Goal: Information Seeking & Learning: Learn about a topic

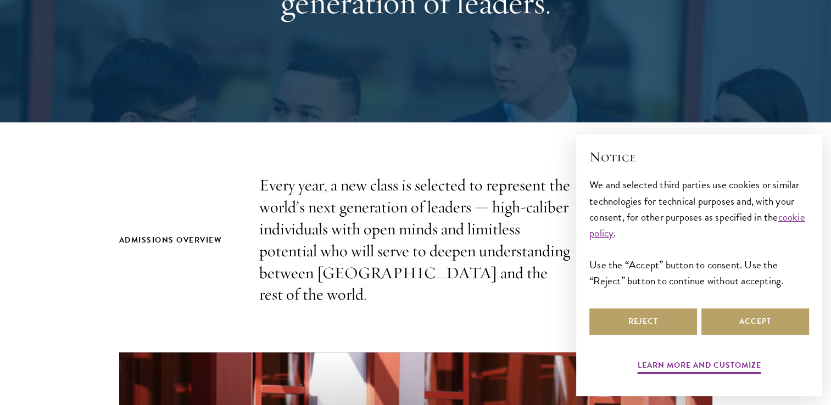
scroll to position [220, 0]
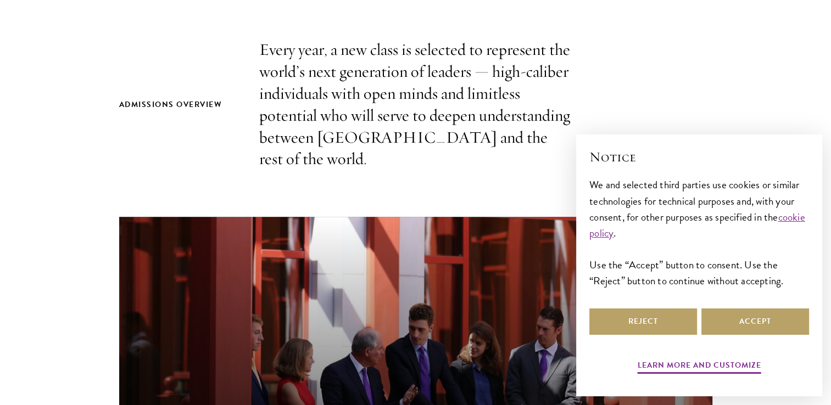
scroll to position [384, 0]
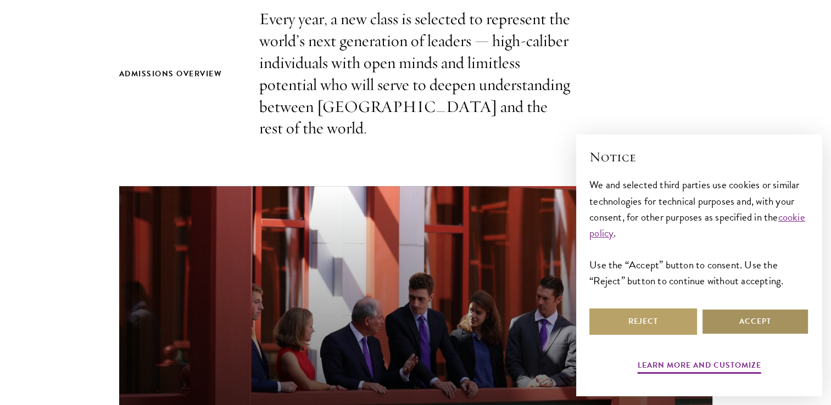
click at [721, 328] on button "Accept" at bounding box center [755, 322] width 108 height 26
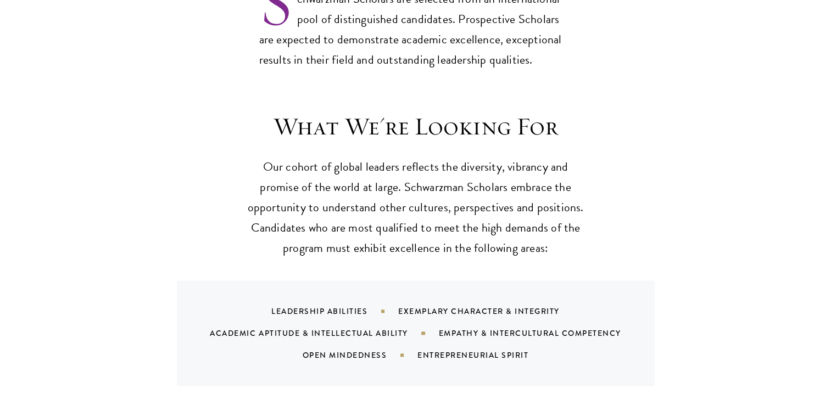
scroll to position [988, 0]
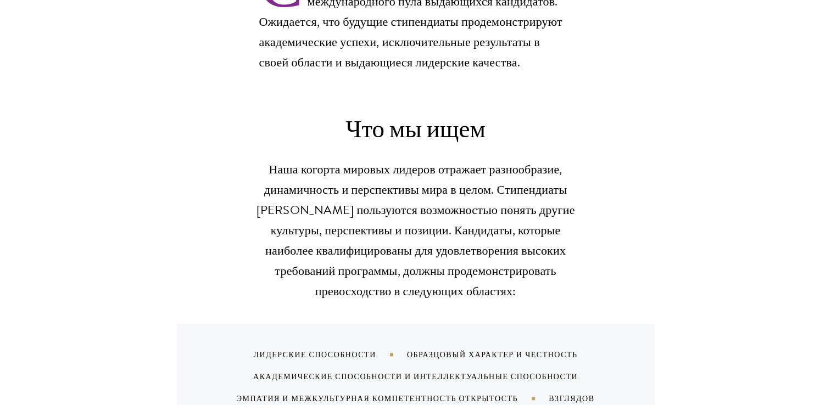
click at [526, 160] on p "Наша когорта мировых лидеров отражает разнообразие, динамичность и перспективы …" at bounding box center [415, 231] width 340 height 142
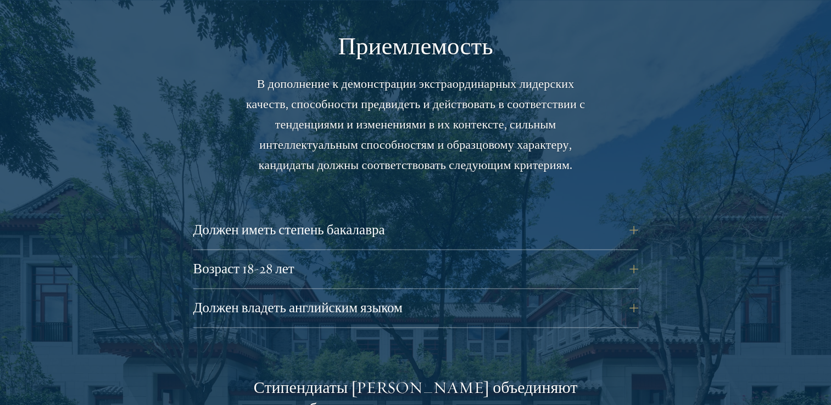
scroll to position [1537, 0]
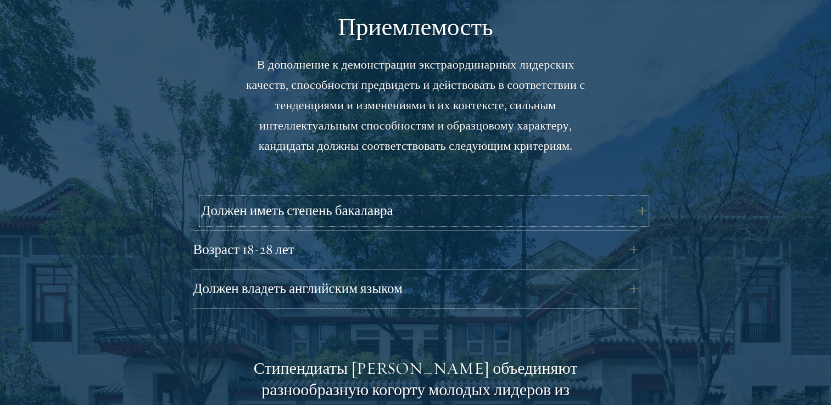
click at [634, 198] on button "Должен иметь степень бакалавра" at bounding box center [424, 211] width 445 height 26
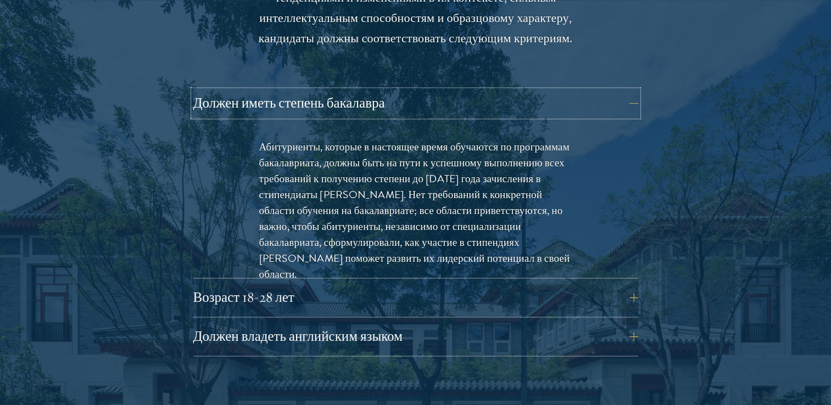
scroll to position [1647, 0]
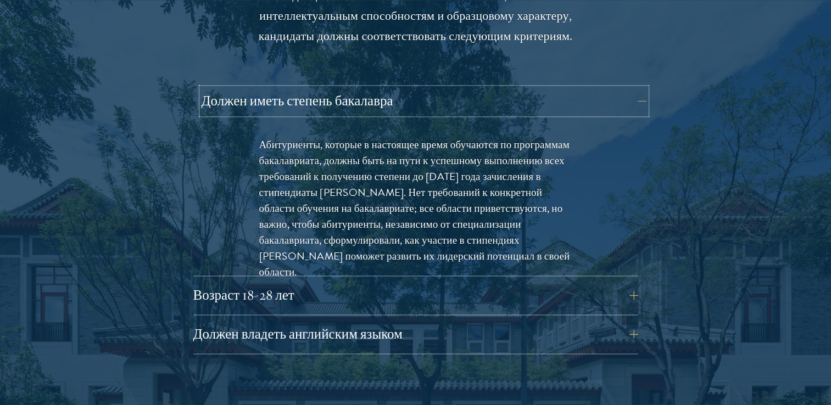
click at [370, 88] on button "Должен иметь степень бакалавра" at bounding box center [424, 101] width 445 height 26
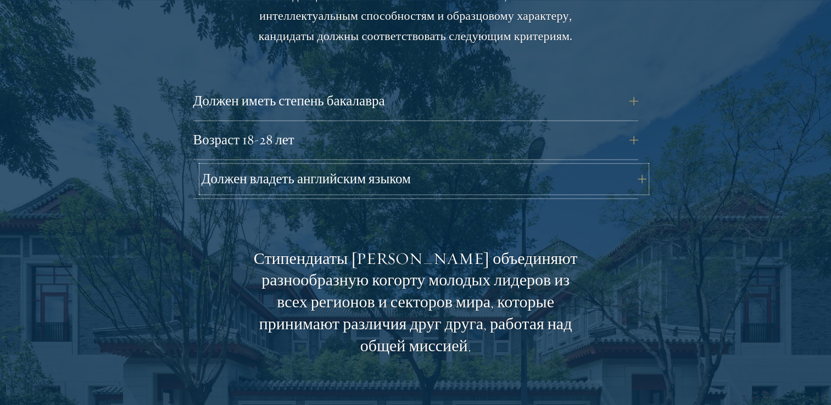
click at [356, 166] on button "Должен владеть английским языком" at bounding box center [424, 179] width 445 height 26
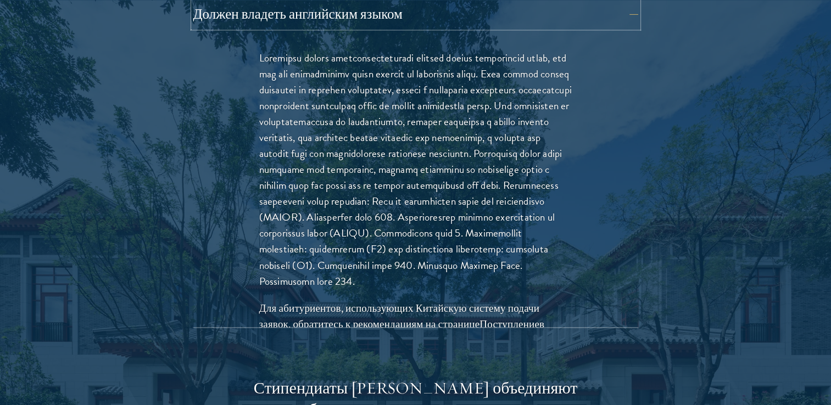
scroll to position [1867, 0]
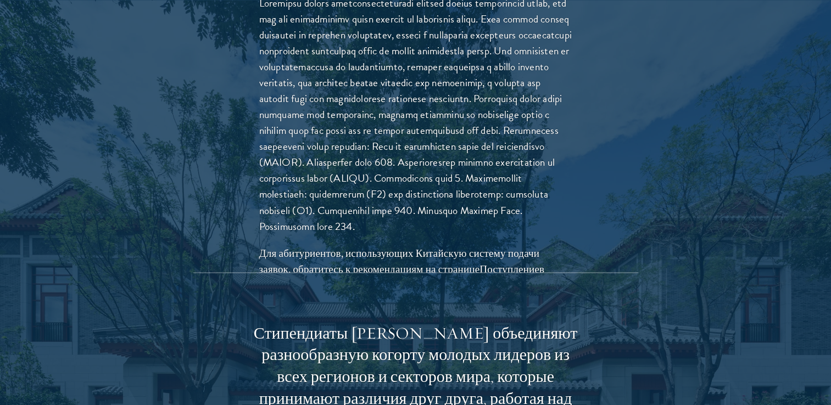
click at [384, 181] on p at bounding box center [415, 114] width 313 height 239
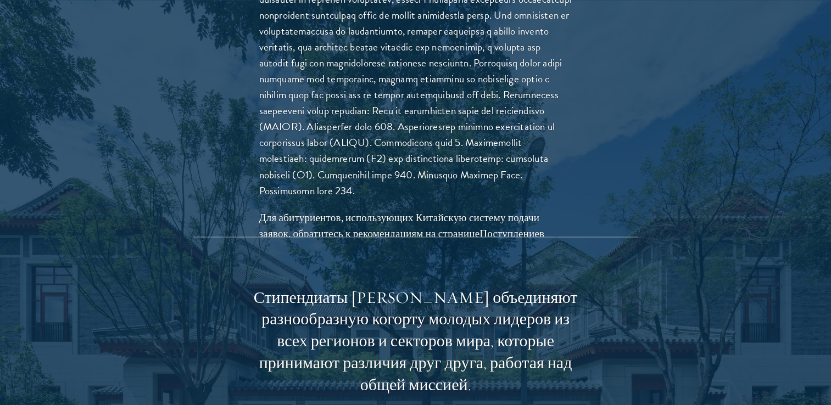
scroll to position [1922, 0]
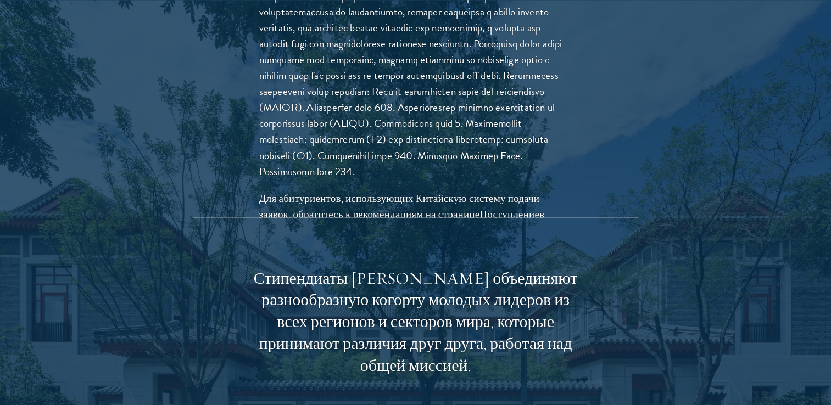
click at [382, 180] on p at bounding box center [415, 59] width 313 height 239
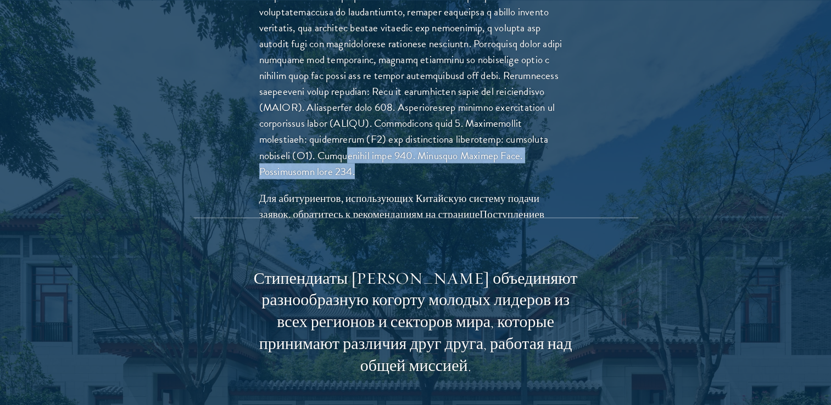
drag, startPoint x: 359, startPoint y: 180, endPoint x: 372, endPoint y: 193, distance: 18.6
click at [372, 180] on p at bounding box center [415, 59] width 313 height 239
copy p "альный балл 185. Duolingo English Test. Минимальный балл 130."
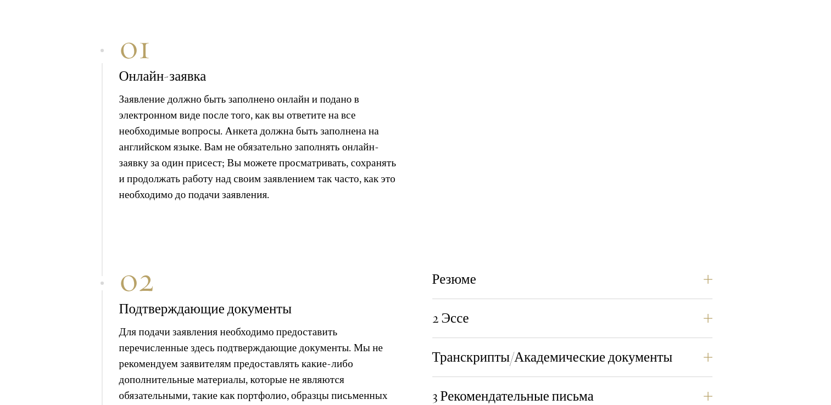
scroll to position [4173, 0]
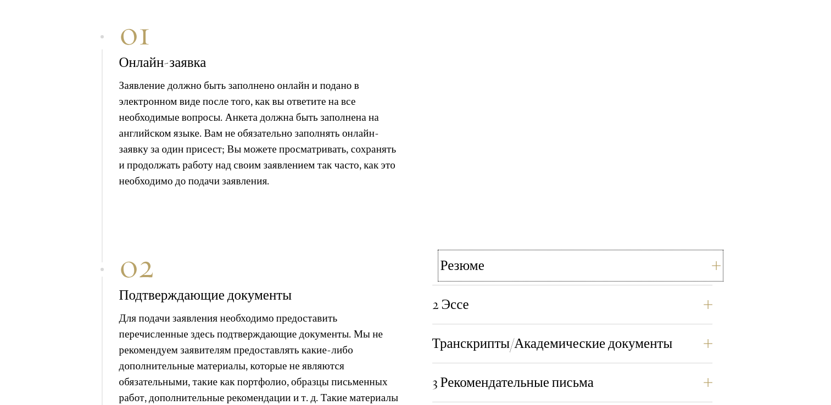
click at [639, 253] on button "Резюме" at bounding box center [580, 266] width 280 height 26
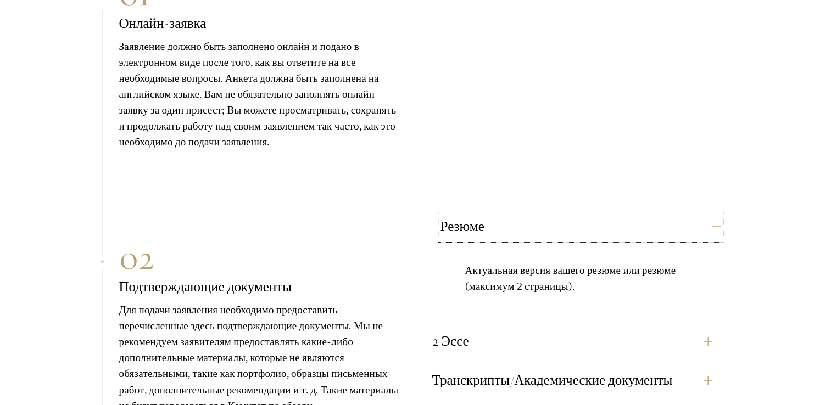
scroll to position [3934, 0]
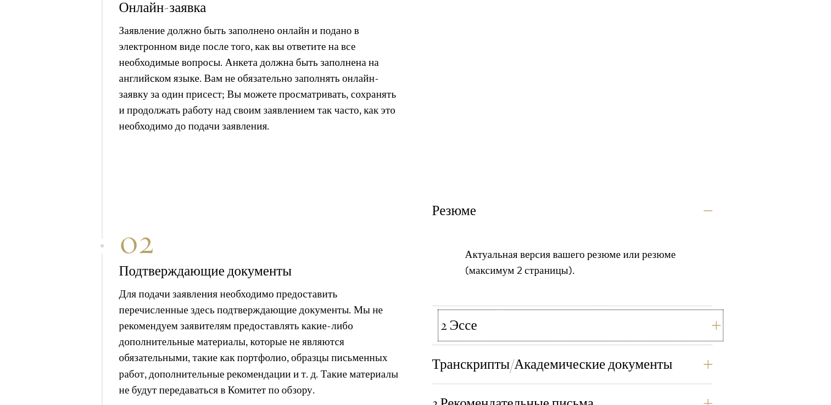
click at [594, 312] on button "2 Эссе" at bounding box center [580, 325] width 280 height 26
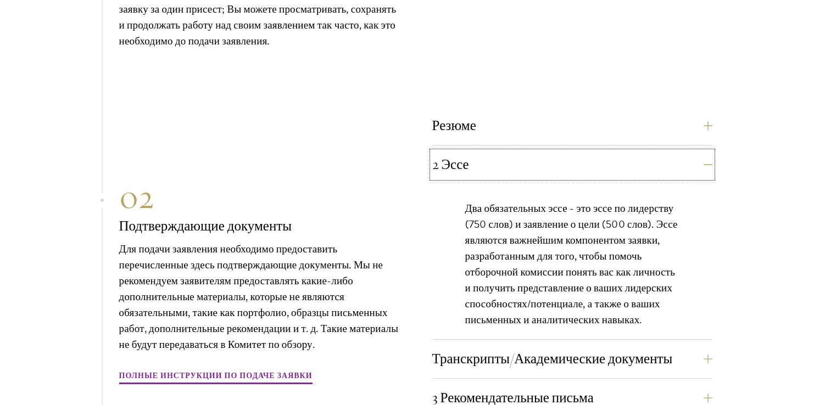
scroll to position [4044, 0]
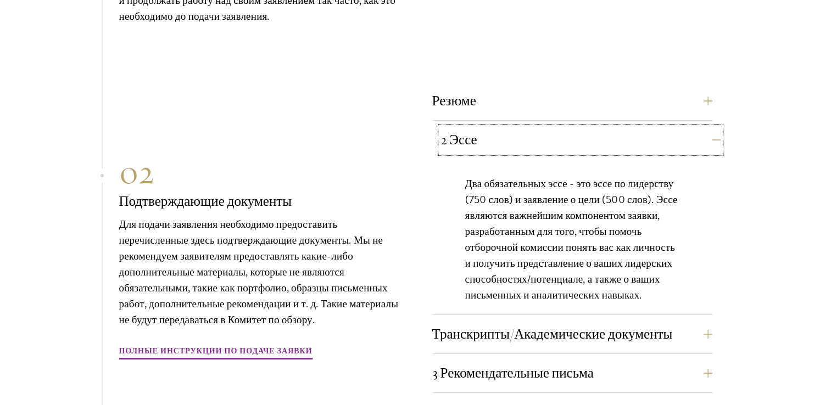
click at [600, 127] on button "2 Эссе" at bounding box center [580, 140] width 280 height 26
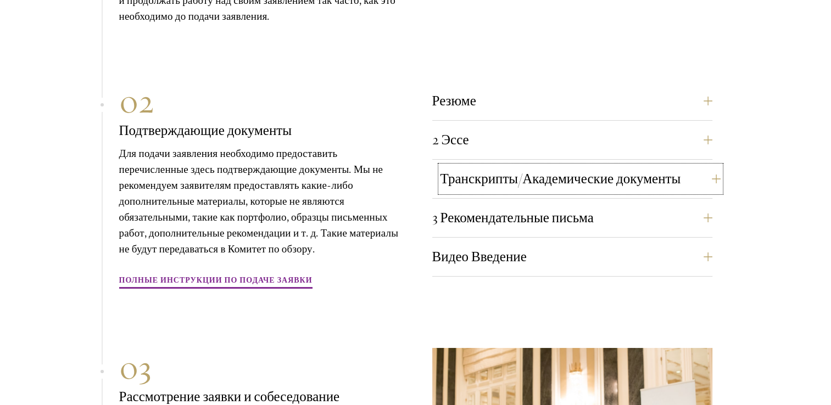
click at [587, 166] on button "Транскрипты/Академические документы" at bounding box center [580, 179] width 280 height 26
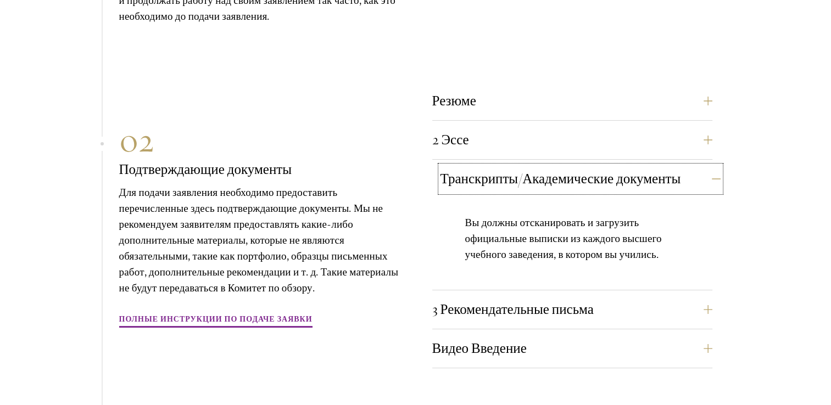
click at [587, 166] on button "Транскрипты/Академические документы" at bounding box center [580, 179] width 280 height 26
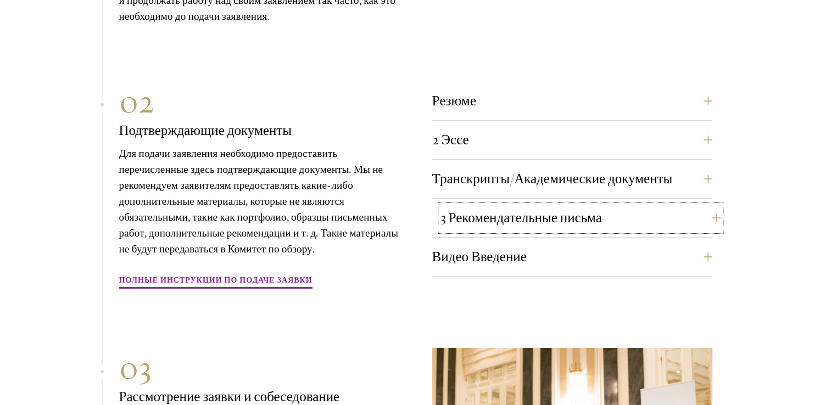
click at [582, 205] on button "3 Рекомендательные письма" at bounding box center [580, 218] width 280 height 26
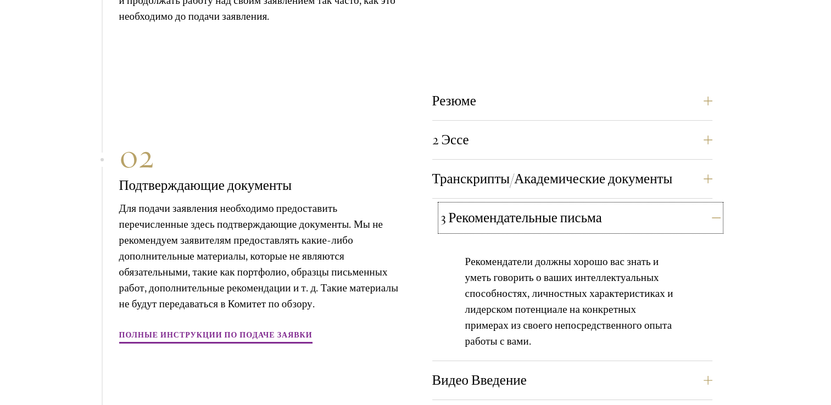
click at [612, 205] on button "3 Рекомендательные письма" at bounding box center [580, 218] width 280 height 26
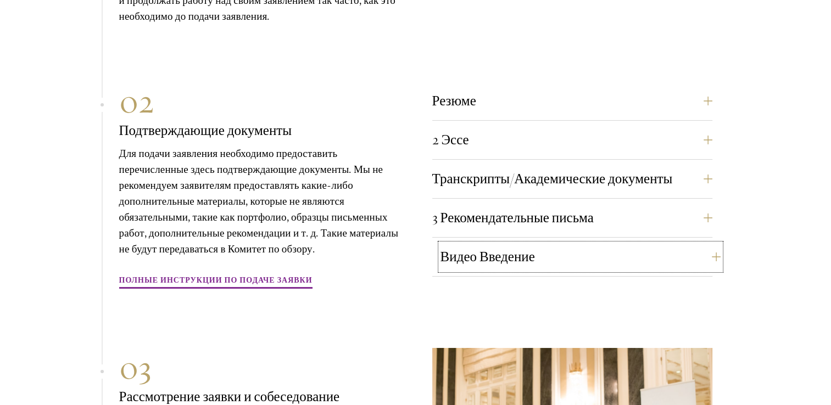
click at [579, 244] on button "Видео Введение" at bounding box center [580, 257] width 280 height 26
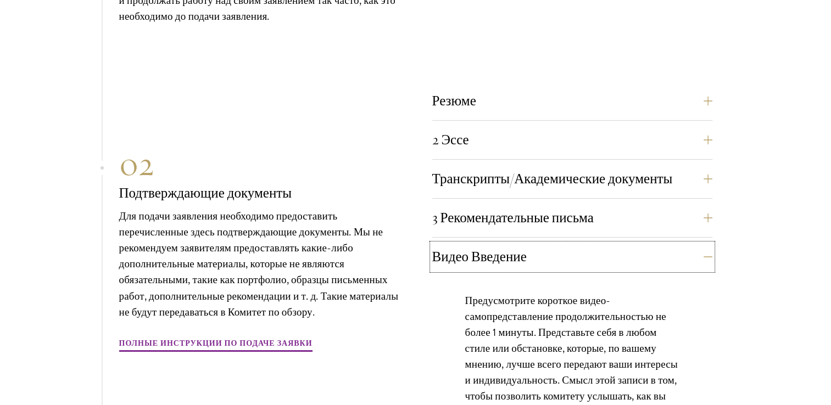
scroll to position [4099, 0]
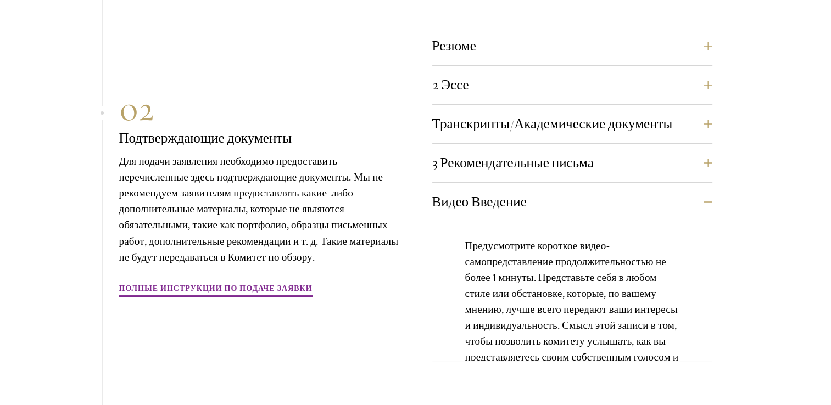
click at [590, 267] on p "Предусмотрите короткое видео-самопредставление продолжительностью не более 1 ми…" at bounding box center [572, 310] width 214 height 144
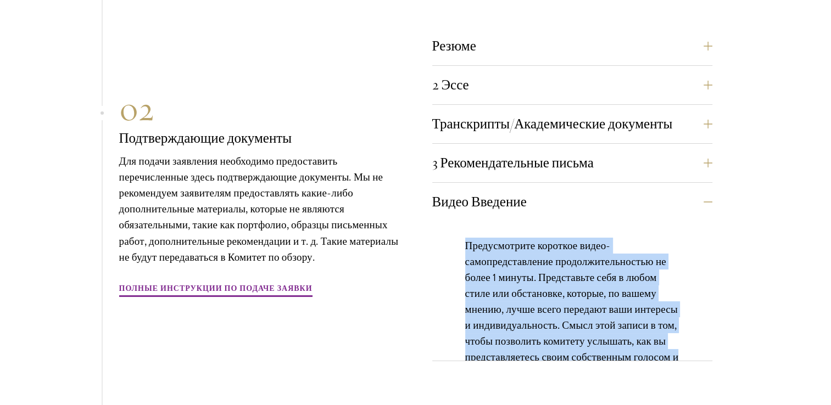
drag, startPoint x: 473, startPoint y: 177, endPoint x: 677, endPoint y: 284, distance: 230.4
click at [677, 284] on p "Предусмотрите короткое видео-самопредставление продолжительностью не более 1 ми…" at bounding box center [572, 310] width 214 height 144
click at [670, 289] on p "Предусмотрите короткое видео-самопредставление продолжительностью не более 1 ми…" at bounding box center [572, 310] width 214 height 144
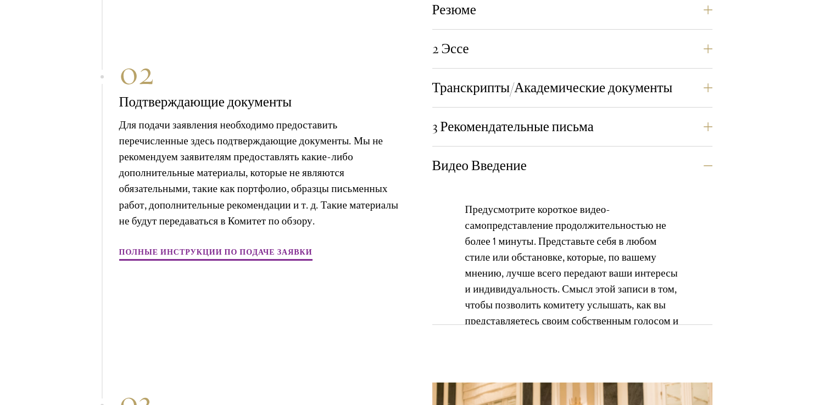
scroll to position [4154, 0]
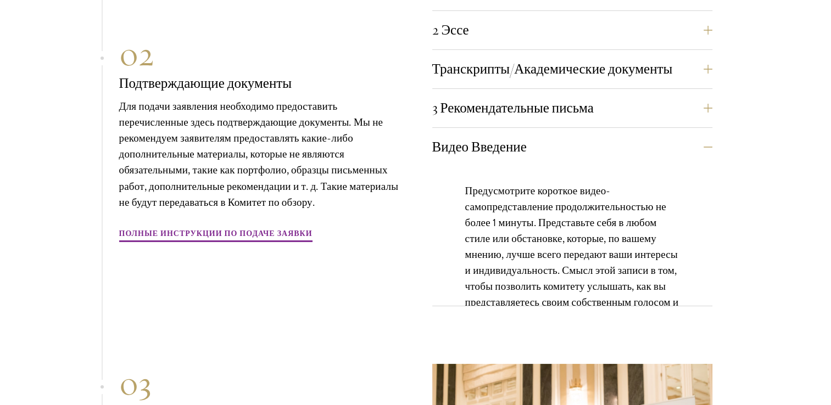
click at [692, 221] on div "Предусмотрите короткое видео-самопредставление продолжительностью не более 1 ми…" at bounding box center [572, 260] width 280 height 188
click at [670, 233] on p "Предусмотрите короткое видео-самопредставление продолжительностью не более 1 ми…" at bounding box center [572, 255] width 214 height 144
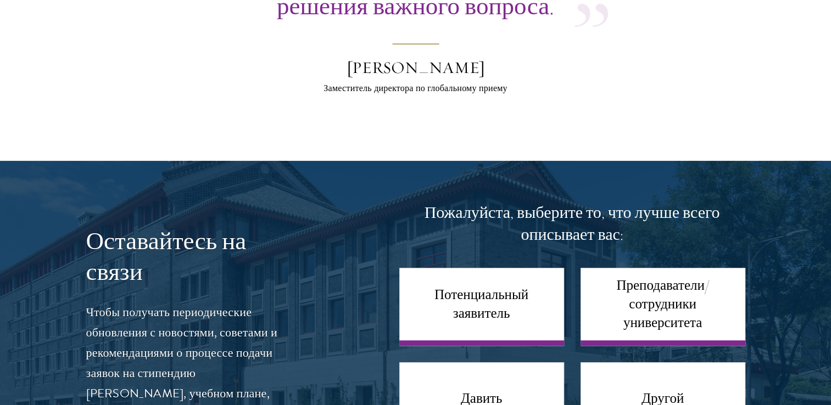
scroll to position [4977, 0]
